Goal: Transaction & Acquisition: Purchase product/service

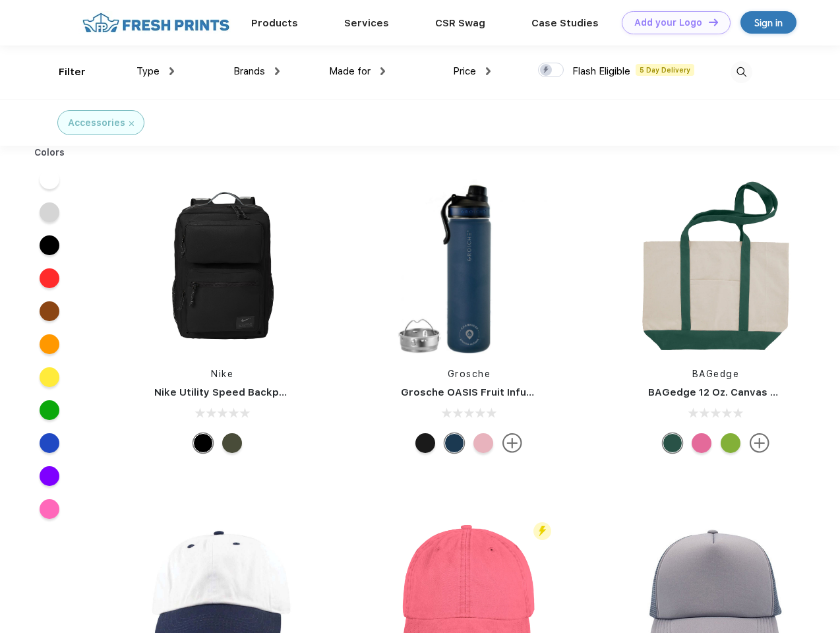
click at [671, 22] on link "Add your Logo Design Tool" at bounding box center [676, 22] width 109 height 23
click at [0, 0] on div "Design Tool" at bounding box center [0, 0] width 0 height 0
click at [707, 22] on link "Add your Logo Design Tool" at bounding box center [676, 22] width 109 height 23
click at [63, 72] on div "Filter" at bounding box center [72, 72] width 27 height 15
click at [156, 71] on span "Type" at bounding box center [147, 71] width 23 height 12
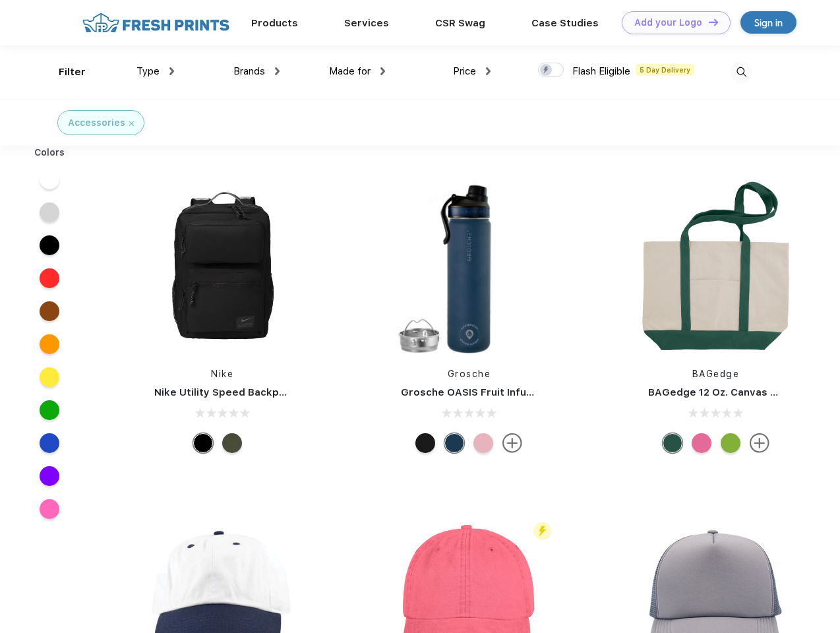
click at [256, 71] on span "Brands" at bounding box center [249, 71] width 32 height 12
click at [357, 71] on span "Made for" at bounding box center [350, 71] width 42 height 12
click at [472, 71] on span "Price" at bounding box center [464, 71] width 23 height 12
click at [551, 71] on div at bounding box center [551, 70] width 26 height 15
click at [546, 71] on input "checkbox" at bounding box center [542, 66] width 9 height 9
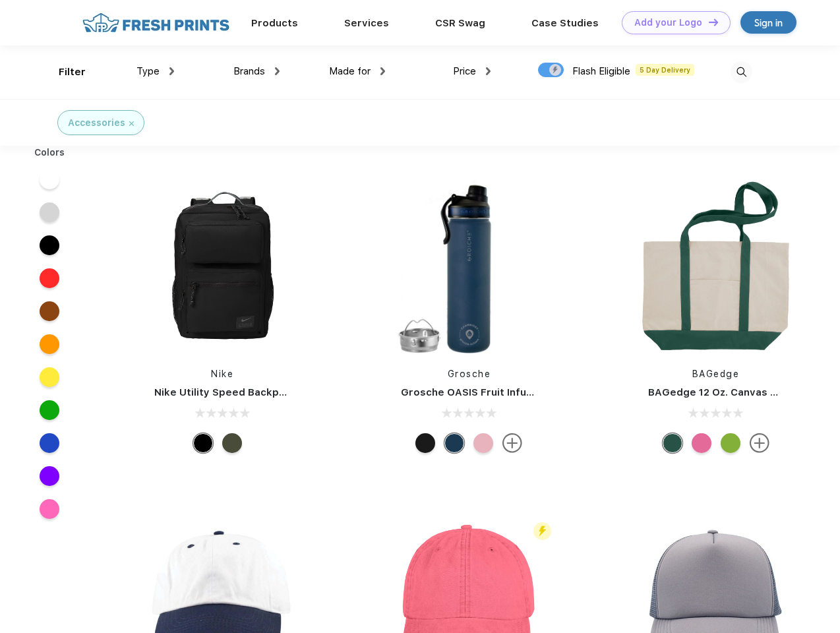
click at [741, 72] on img at bounding box center [741, 72] width 22 height 22
